Goal: Task Accomplishment & Management: Use online tool/utility

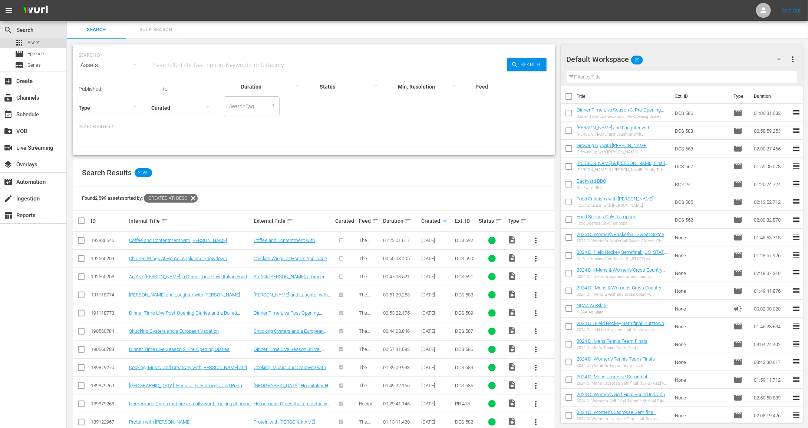
click at [47, 42] on div "apps Asset" at bounding box center [33, 42] width 66 height 10
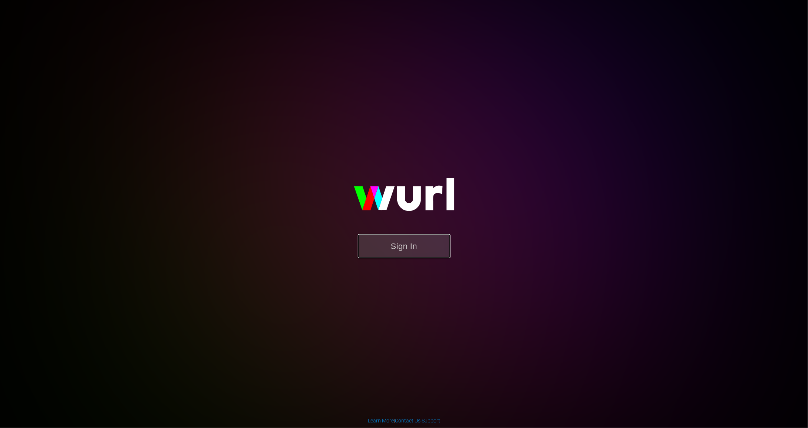
click at [413, 250] on button "Sign In" at bounding box center [404, 246] width 93 height 24
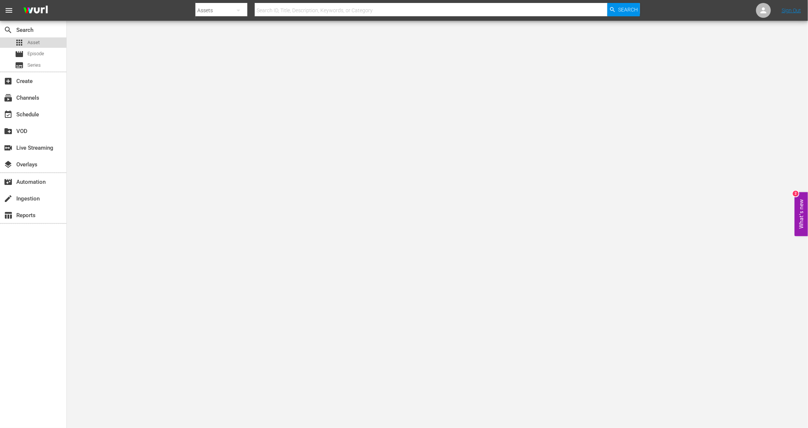
click at [27, 43] on span "Asset" at bounding box center [33, 42] width 12 height 7
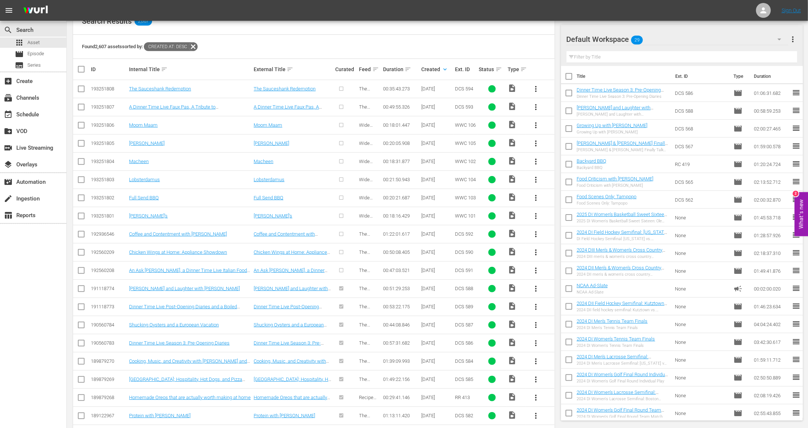
scroll to position [152, 0]
click at [533, 268] on span "more_vert" at bounding box center [536, 270] width 9 height 9
click at [575, 326] on div "Episode" at bounding box center [576, 325] width 50 height 18
click at [573, 319] on div "Episode" at bounding box center [576, 325] width 50 height 18
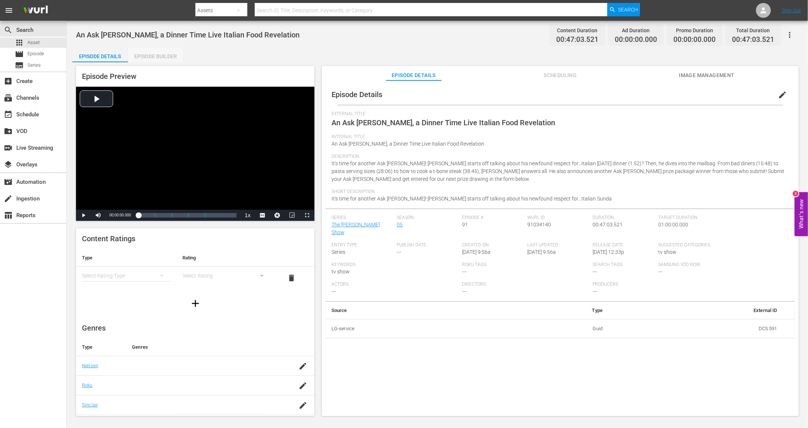
click at [171, 55] on div "Episode Builder" at bounding box center [156, 56] width 56 height 18
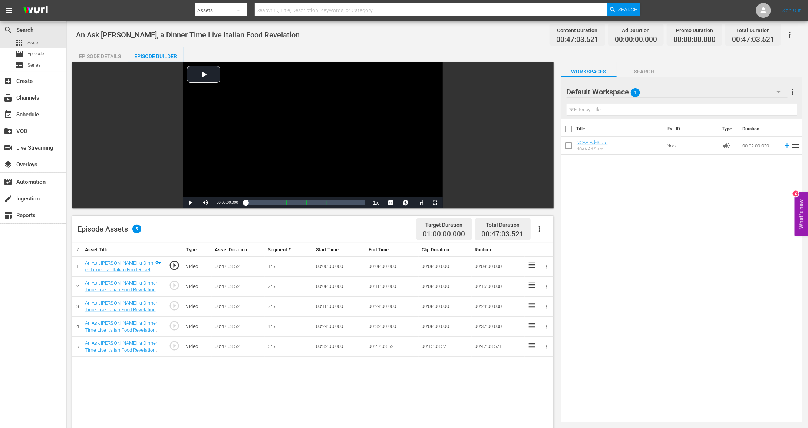
click at [660, 94] on div "Default Workspace 1" at bounding box center [677, 92] width 221 height 21
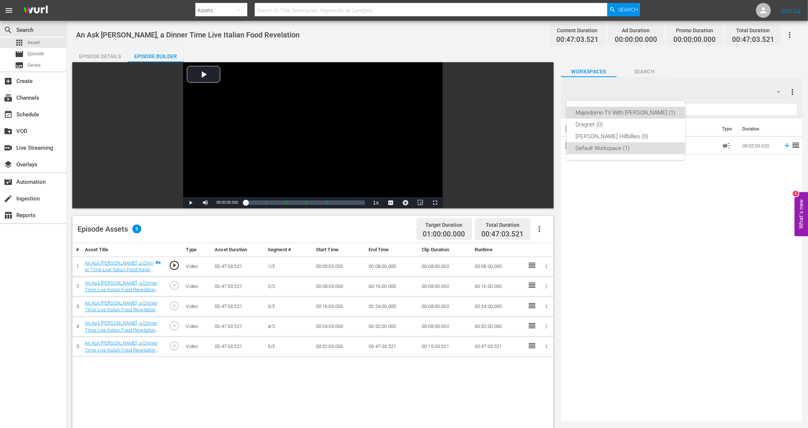
click at [644, 114] on div "Majordomo TV With David Chang (1)" at bounding box center [626, 113] width 101 height 12
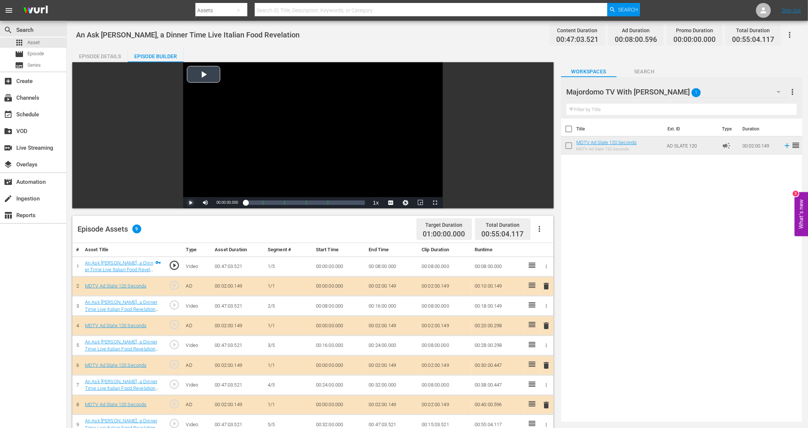
click at [191, 203] on span "Video Player" at bounding box center [191, 203] width 0 height 0
click at [343, 203] on div "Loaded : 0.85% 00:44:48.443 An Ask Dave Mailbag, a Dinner Time Live Italian Foo…" at bounding box center [305, 202] width 119 height 7
click at [191, 203] on span "Video Player" at bounding box center [191, 203] width 0 height 0
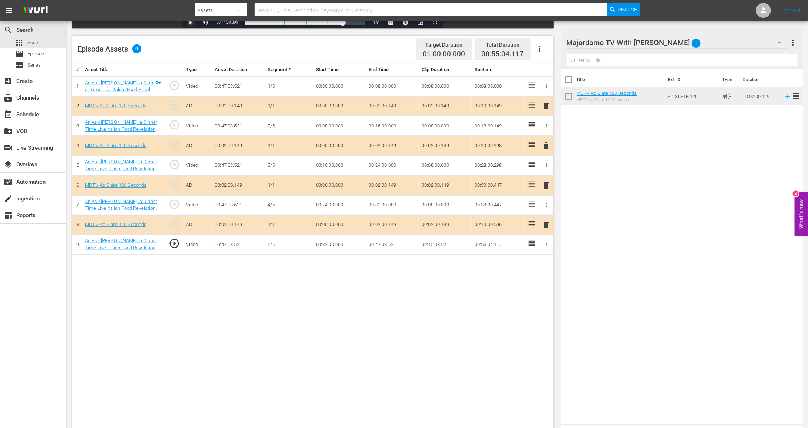
scroll to position [188, 0]
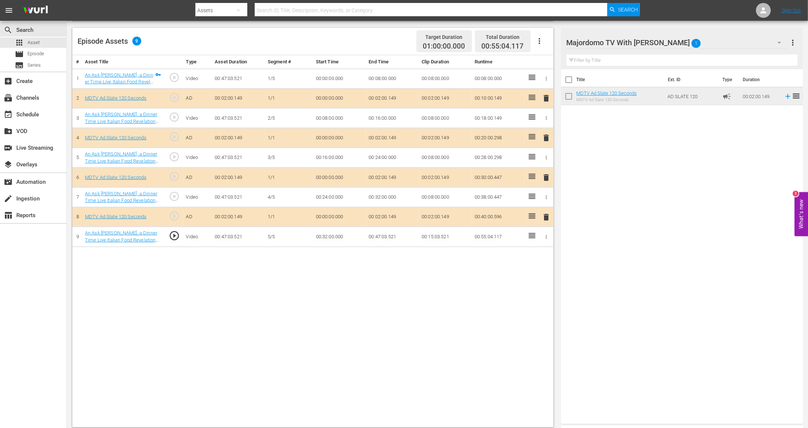
click at [382, 92] on td "00:02:00.149" at bounding box center [392, 99] width 53 height 20
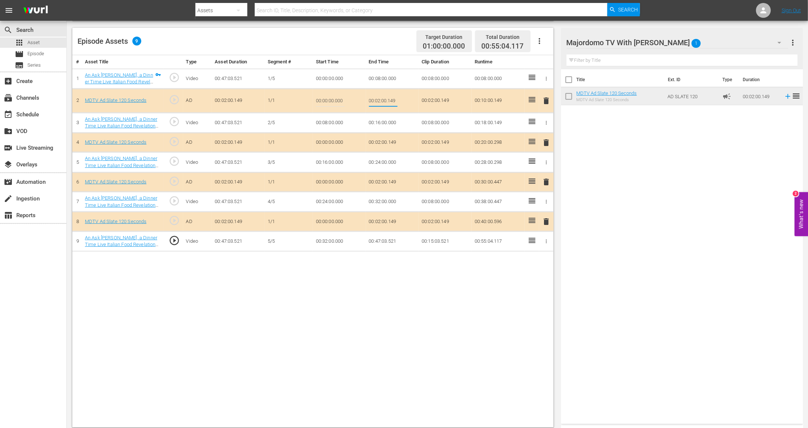
click at [381, 101] on input "00:02:00.149" at bounding box center [383, 101] width 29 height 18
type input "00:01:30"
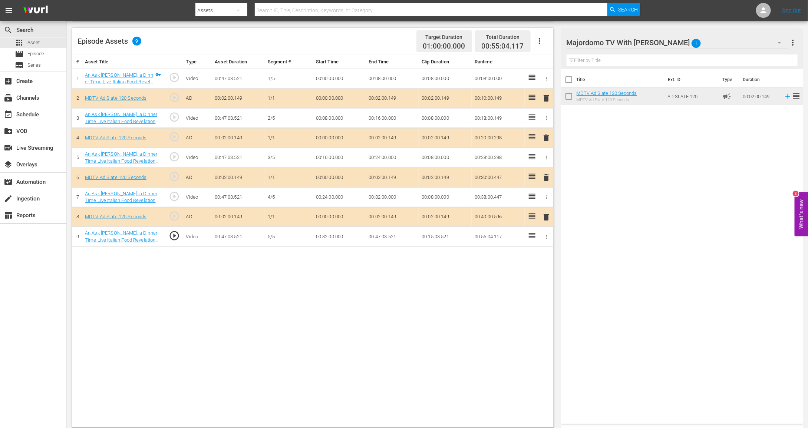
click at [378, 138] on td "00:02:00.149" at bounding box center [392, 138] width 53 height 20
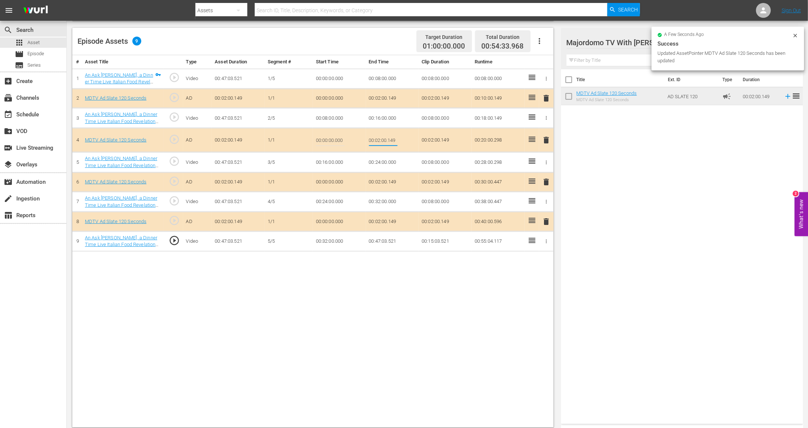
click at [378, 138] on input "00:02:00.149" at bounding box center [383, 140] width 29 height 18
type input "00:01:30"
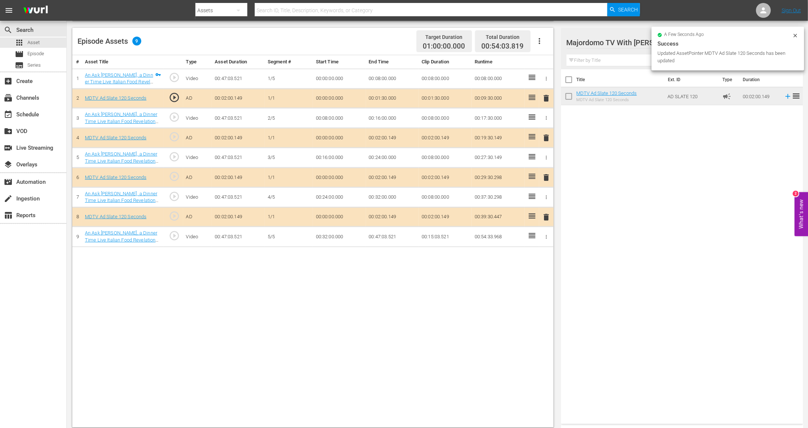
click at [386, 174] on td "00:02:00.149" at bounding box center [392, 178] width 53 height 20
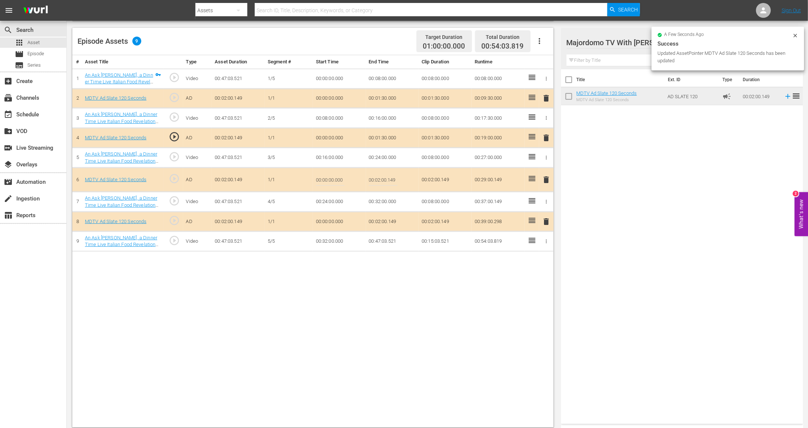
click at [386, 174] on input "00:02:00.149" at bounding box center [383, 180] width 29 height 18
type input "00:01:30"
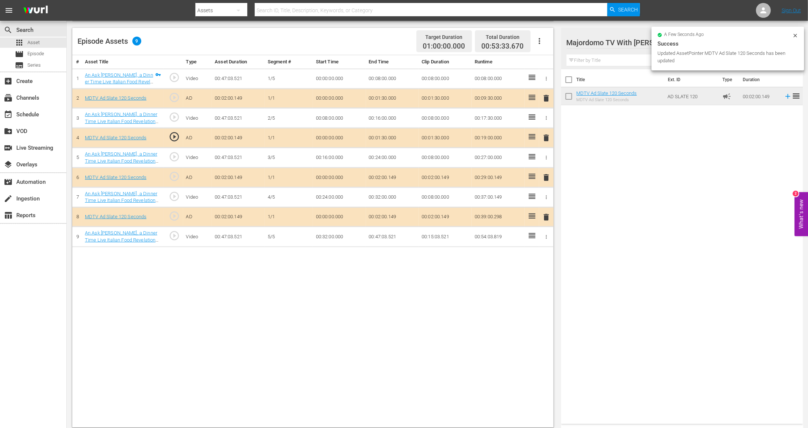
click at [399, 213] on td "00:02:00.149" at bounding box center [392, 217] width 53 height 20
click at [392, 213] on td "00:02:00.149" at bounding box center [392, 217] width 53 height 20
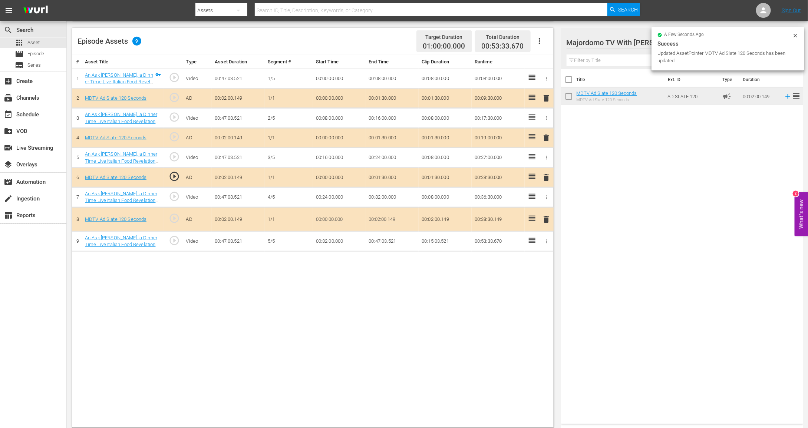
click at [392, 213] on input "00:02:00.149" at bounding box center [383, 220] width 29 height 18
type input "00:01:30"
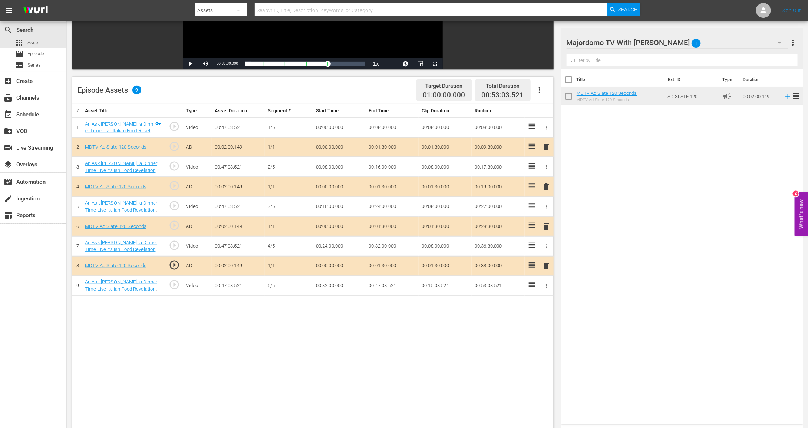
scroll to position [0, 0]
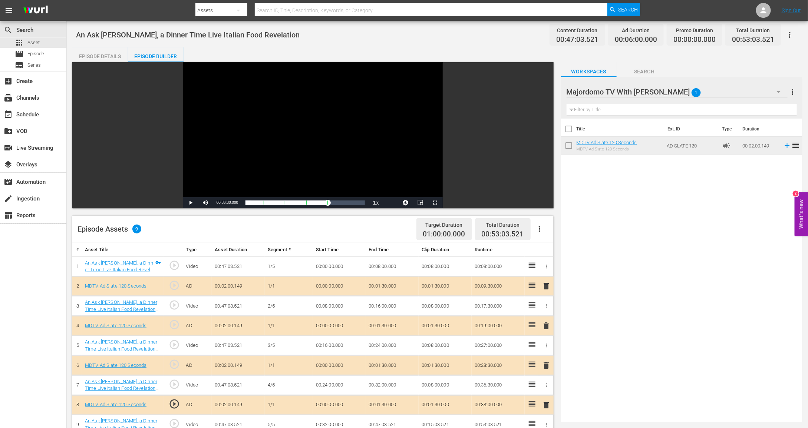
click at [82, 62] on div "Video Player is loading. Play Video Play Mute Current Time 00:36:30.000 / Durat…" at bounding box center [312, 135] width 481 height 146
click at [85, 58] on div "Episode Details" at bounding box center [100, 56] width 56 height 18
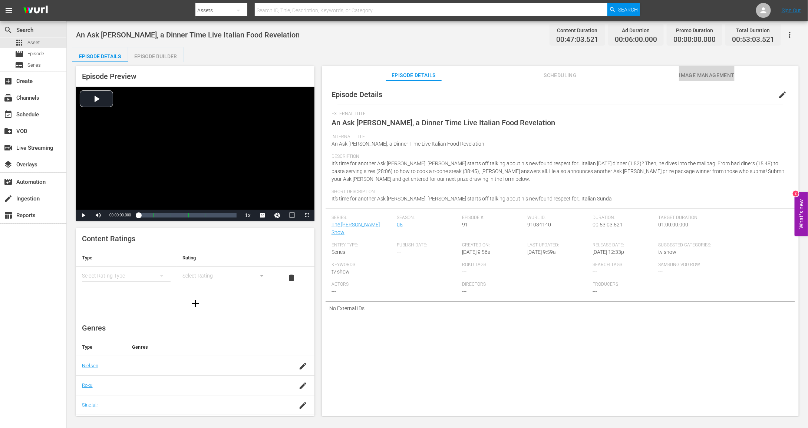
click at [717, 71] on span "Image Management" at bounding box center [707, 75] width 56 height 9
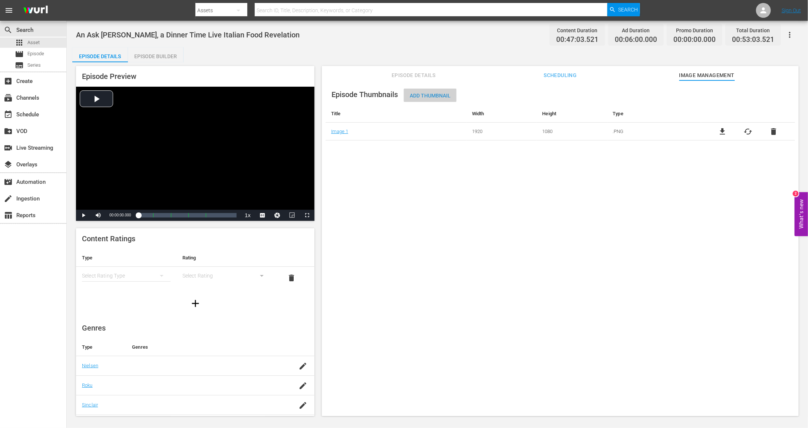
click at [434, 96] on span "Add Thumbnail" at bounding box center [430, 96] width 53 height 6
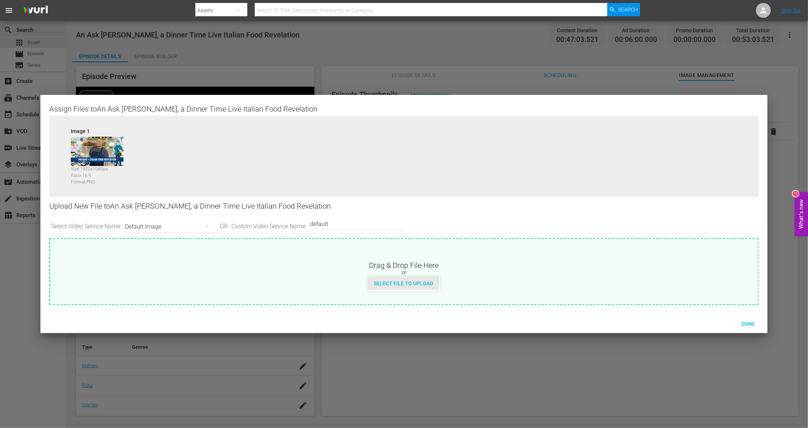
click at [411, 280] on div "Select File to Upload" at bounding box center [403, 284] width 71 height 14
type input "C:\fakepath\MDTV_DCS_591_Art_400x225.png"
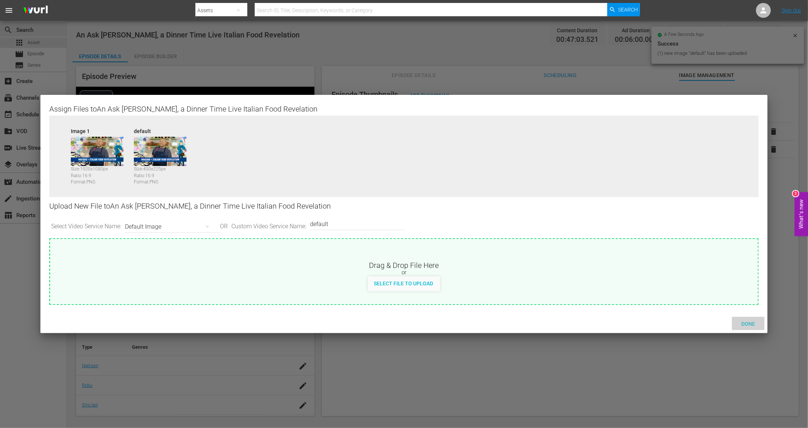
click at [743, 322] on span "Done" at bounding box center [749, 324] width 26 height 6
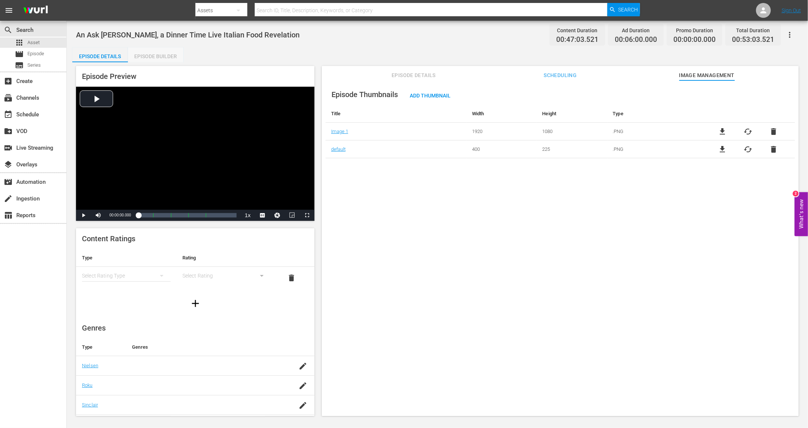
click at [156, 55] on div "Episode Builder" at bounding box center [156, 56] width 56 height 18
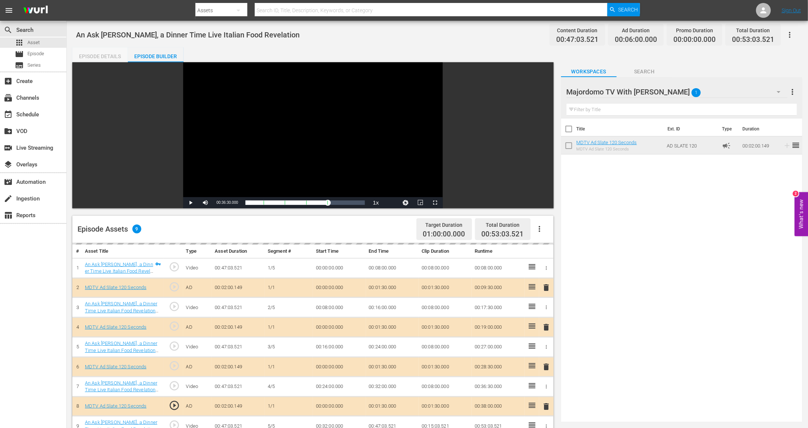
click at [116, 57] on div "Episode Details" at bounding box center [100, 56] width 56 height 18
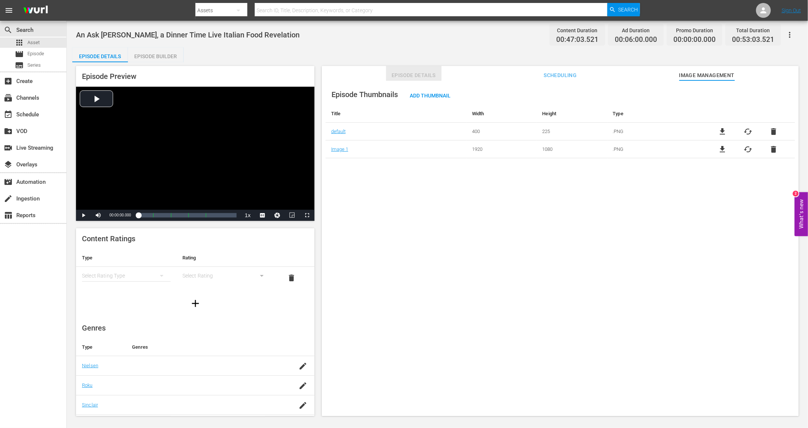
click at [418, 77] on span "Episode Details" at bounding box center [414, 75] width 56 height 9
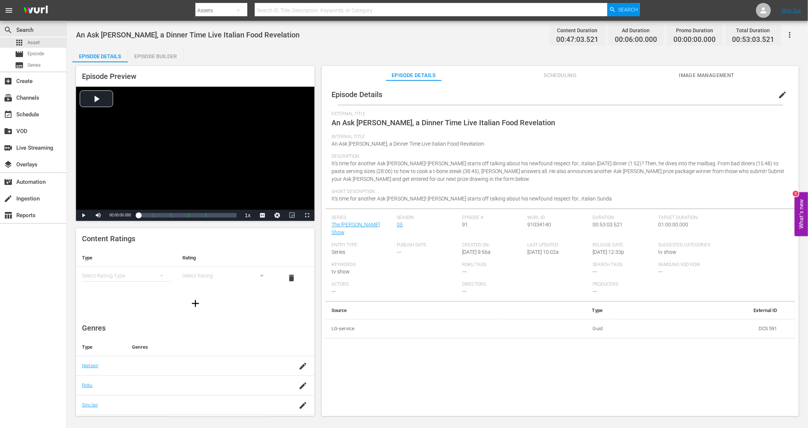
click at [161, 276] on icon "simple table" at bounding box center [162, 276] width 4 height 2
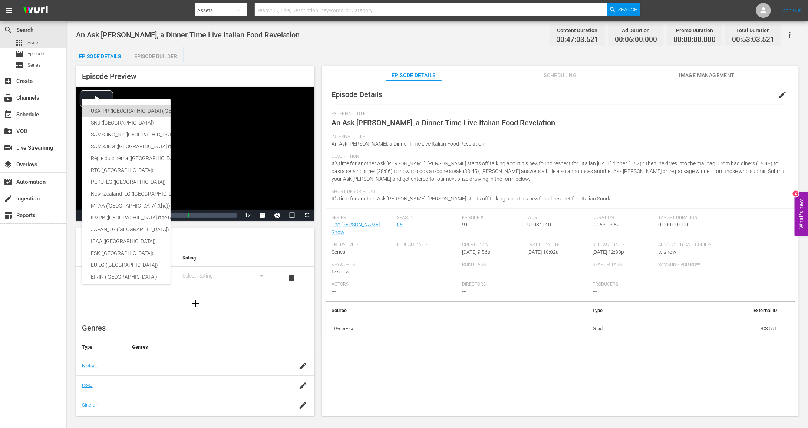
click at [148, 111] on div "USA_PR (United States of America (the))" at bounding box center [182, 111] width 182 height 12
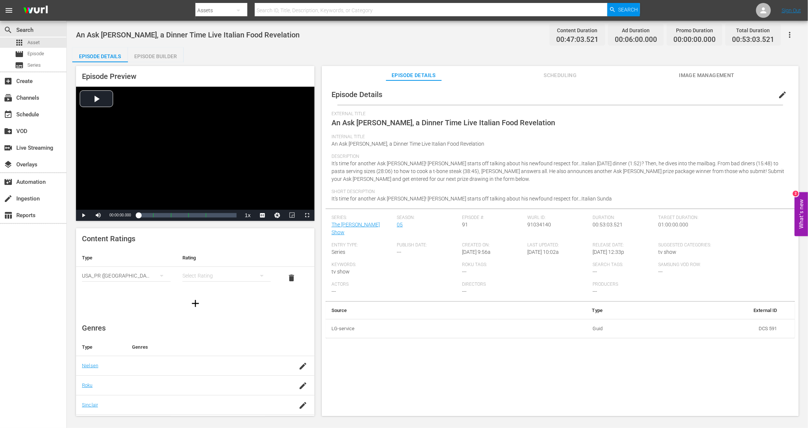
click at [202, 282] on hr "simple table" at bounding box center [226, 282] width 89 height 0
click at [203, 277] on div "simple table" at bounding box center [226, 276] width 89 height 21
click at [202, 317] on div "TVPG" at bounding box center [226, 314] width 71 height 12
click at [789, 31] on icon "button" at bounding box center [790, 34] width 9 height 9
click at [761, 40] on div "Add Episode to Workspace" at bounding box center [737, 38] width 113 height 18
